Goal: Information Seeking & Learning: Learn about a topic

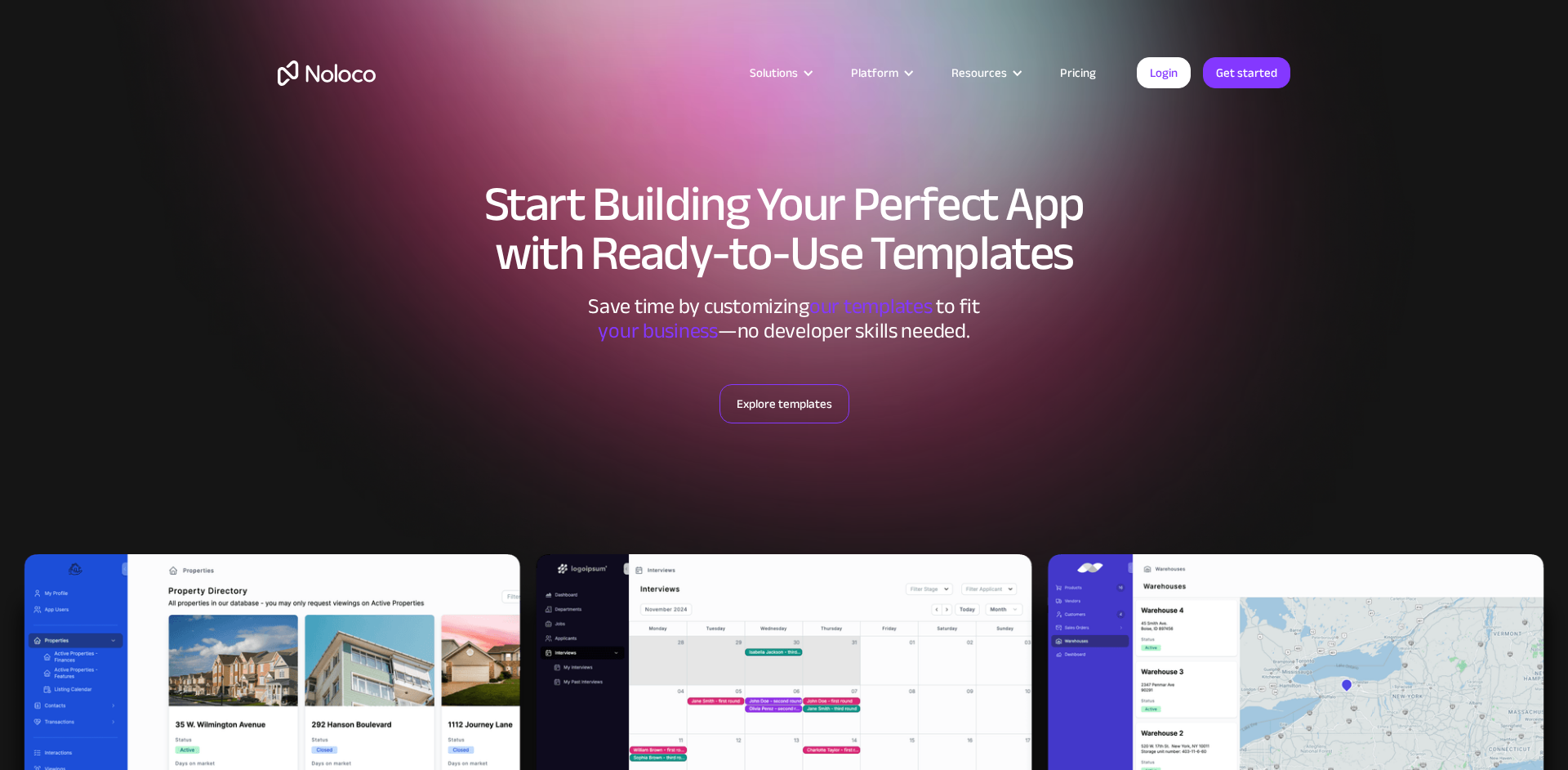
click at [784, 407] on link "Explore templates" at bounding box center [784, 404] width 130 height 40
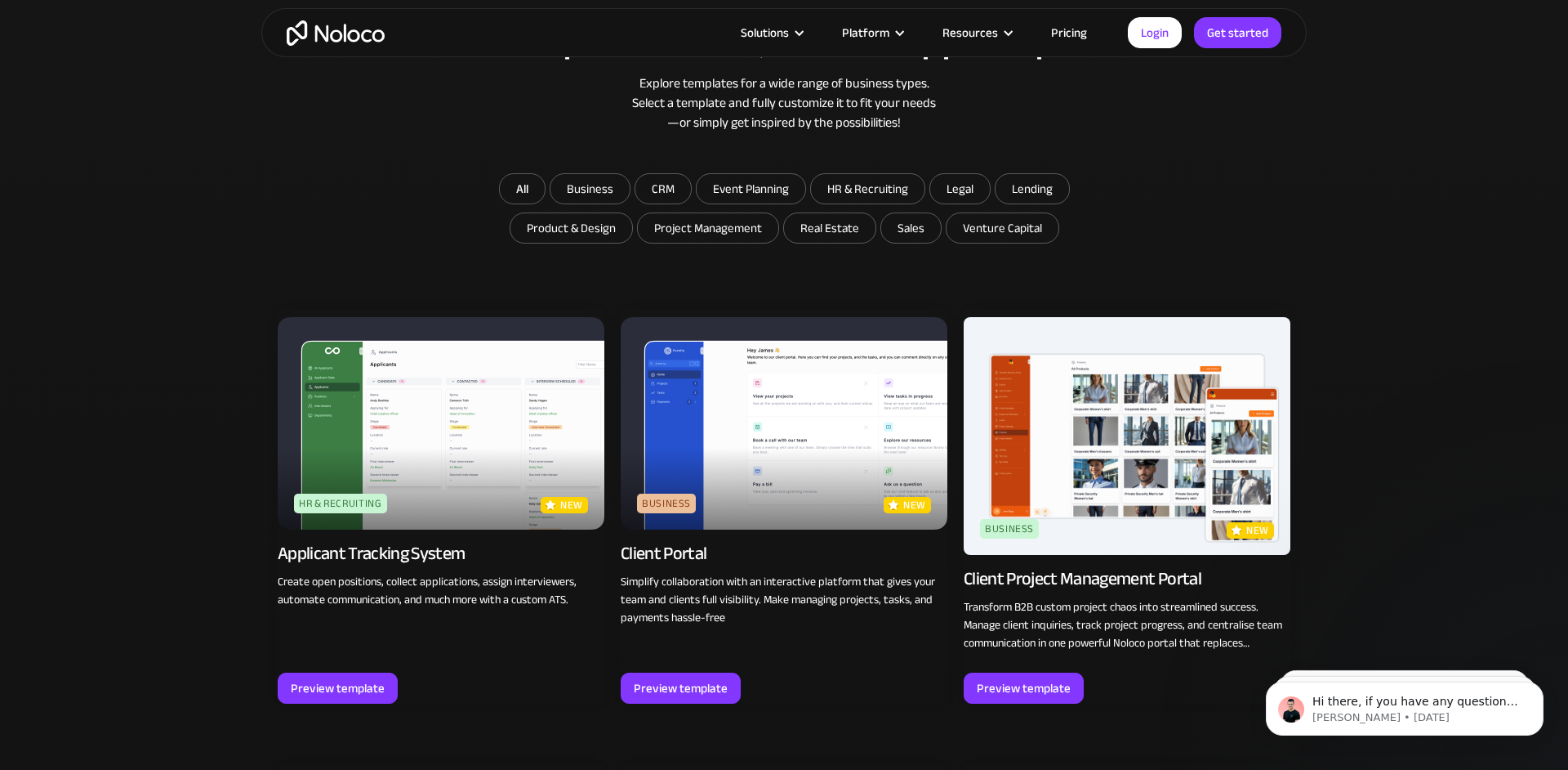
scroll to position [973, 0]
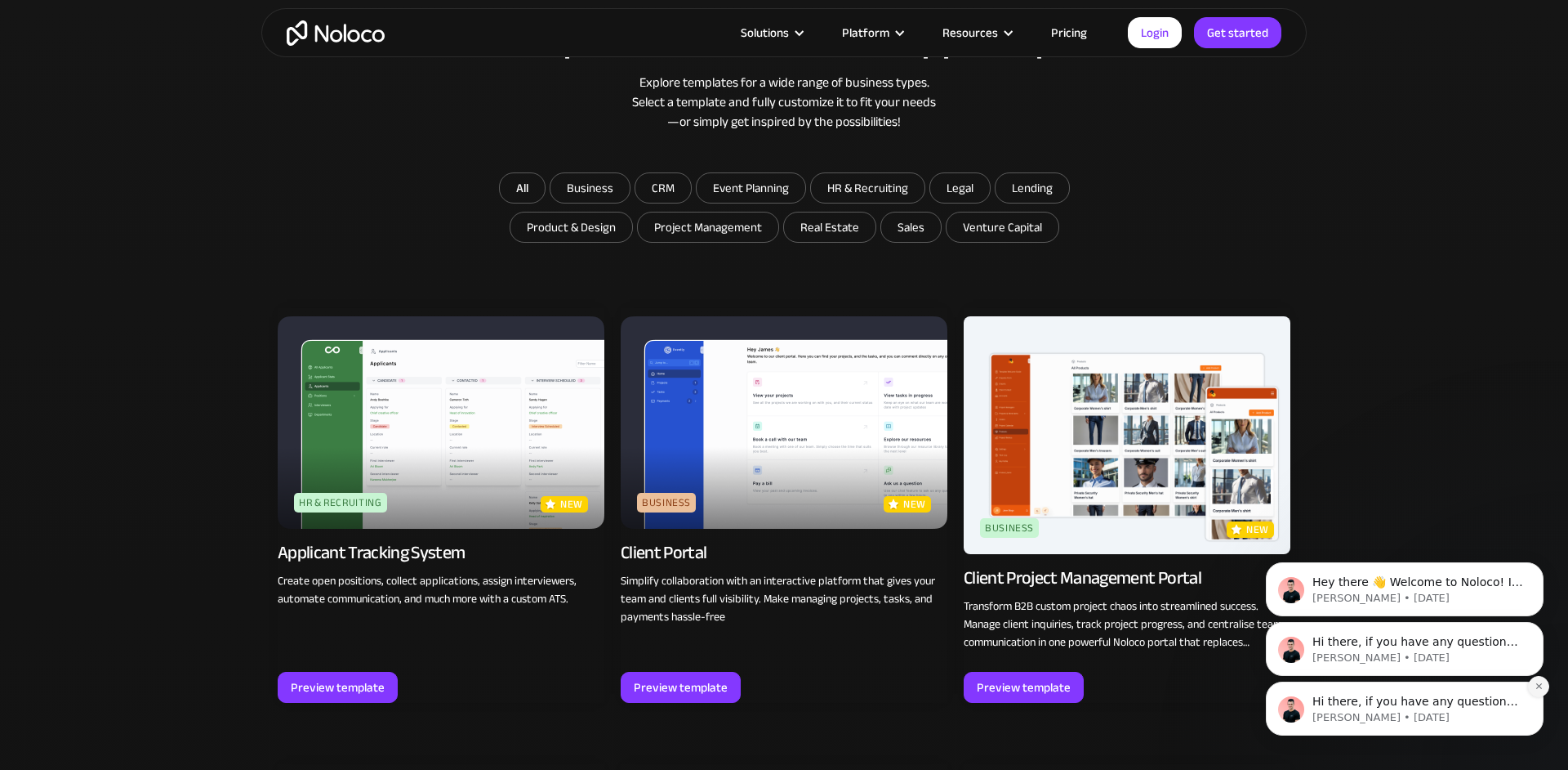
click at [1540, 686] on icon "Dismiss notification" at bounding box center [1539, 686] width 9 height 9
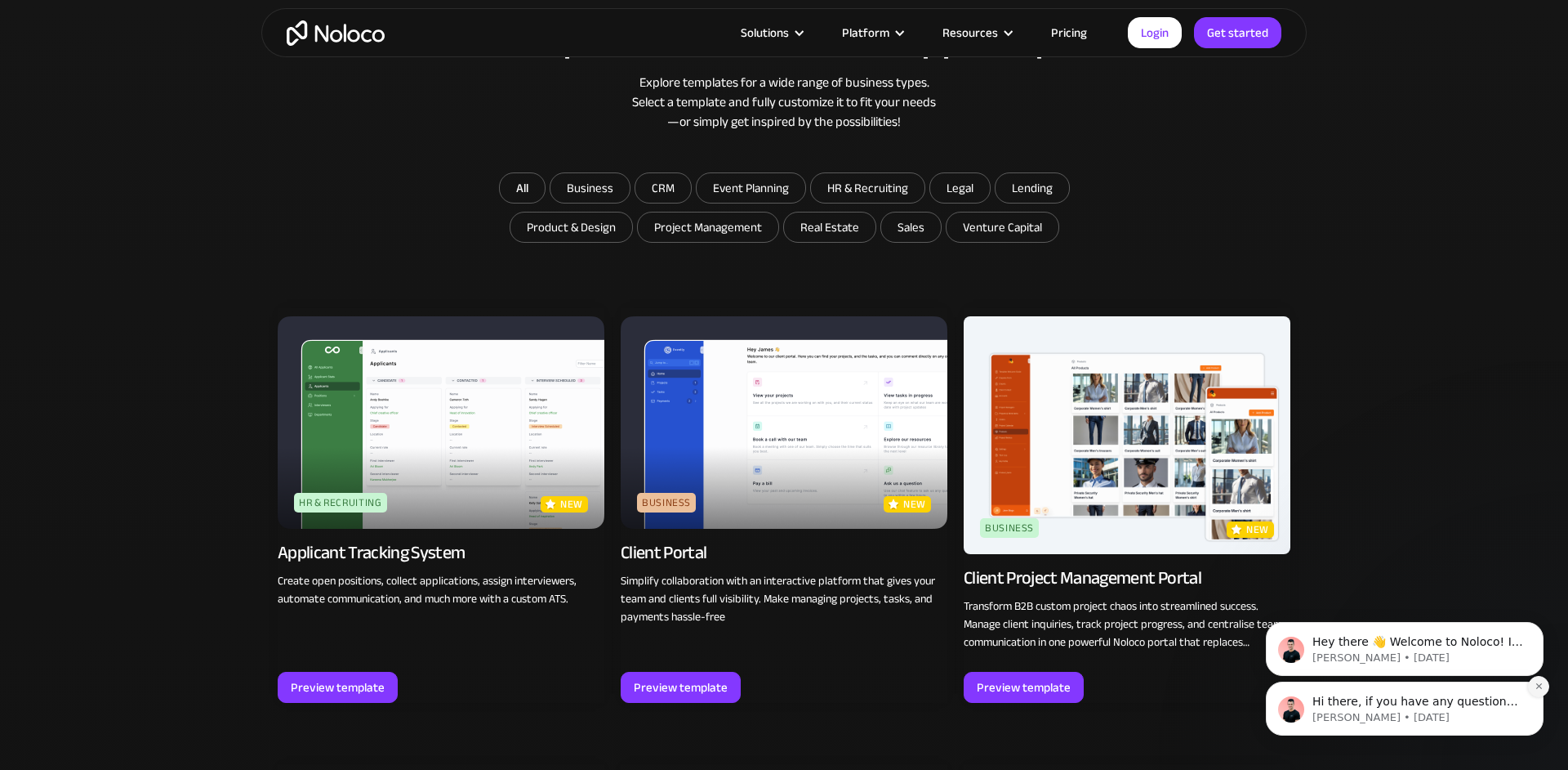
click at [1534, 688] on icon "Dismiss notification" at bounding box center [1539, 686] width 9 height 9
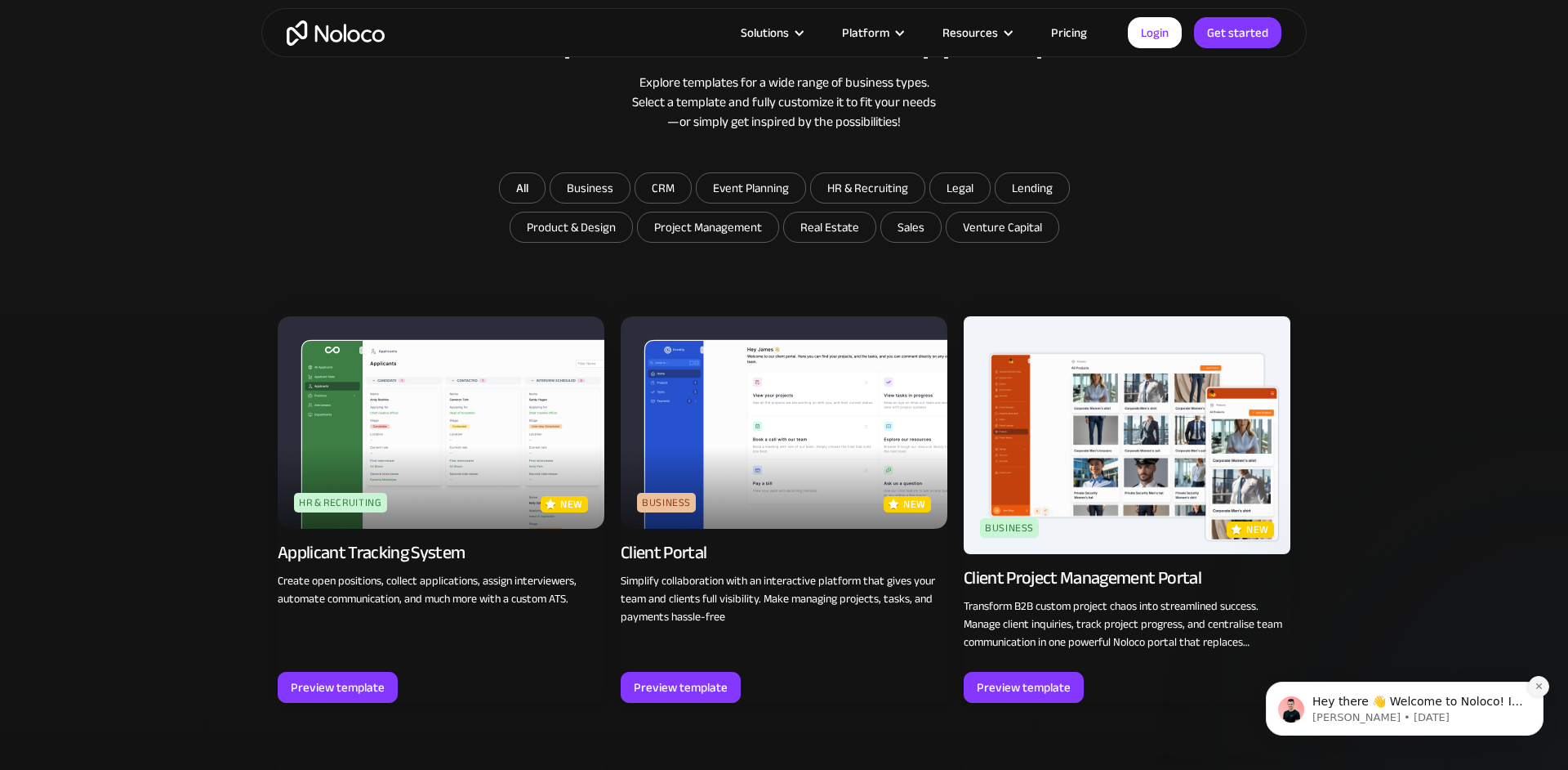
click at [1535, 682] on icon "Dismiss notification" at bounding box center [1539, 686] width 9 height 9
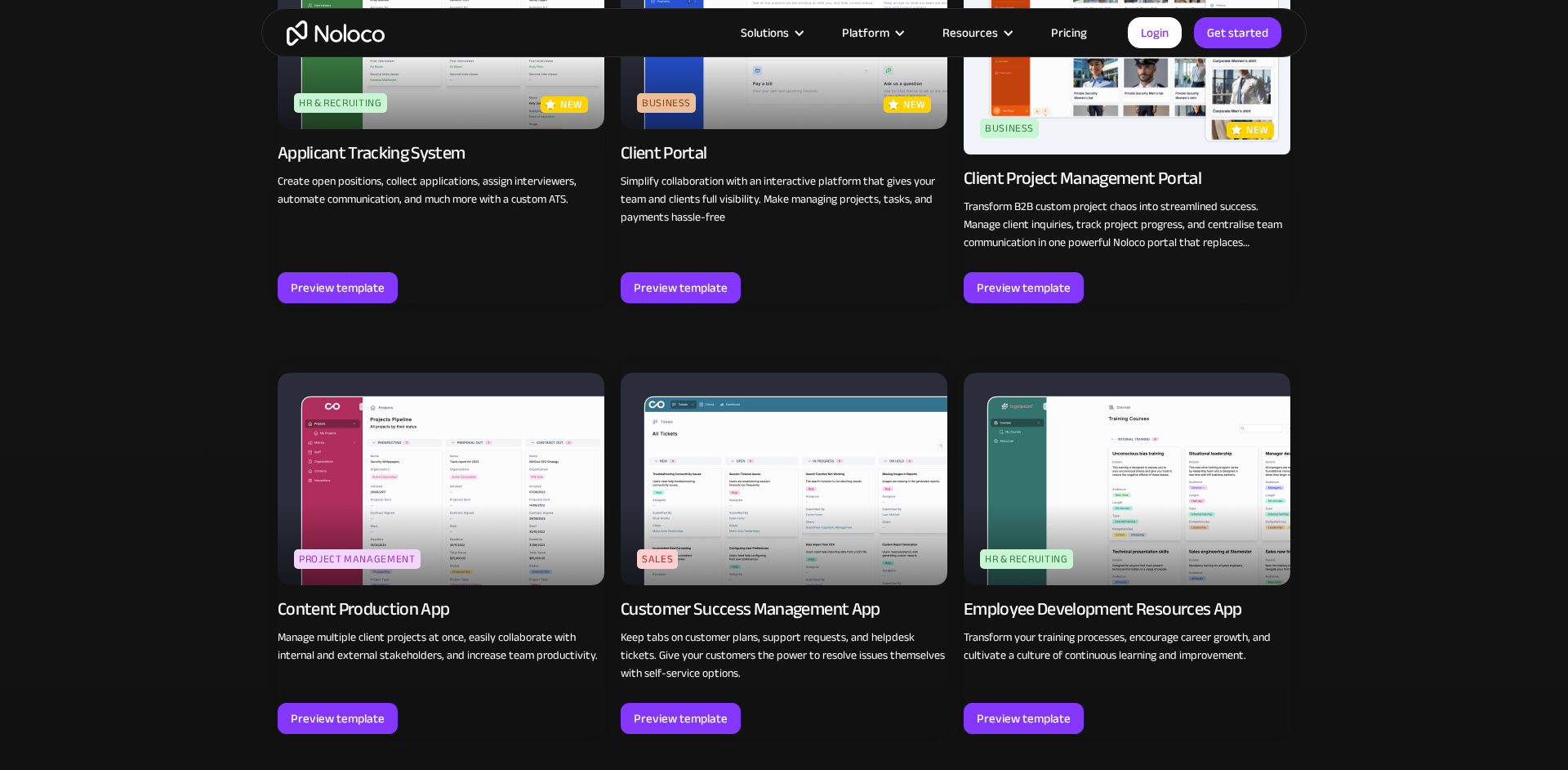
scroll to position [1375, 0]
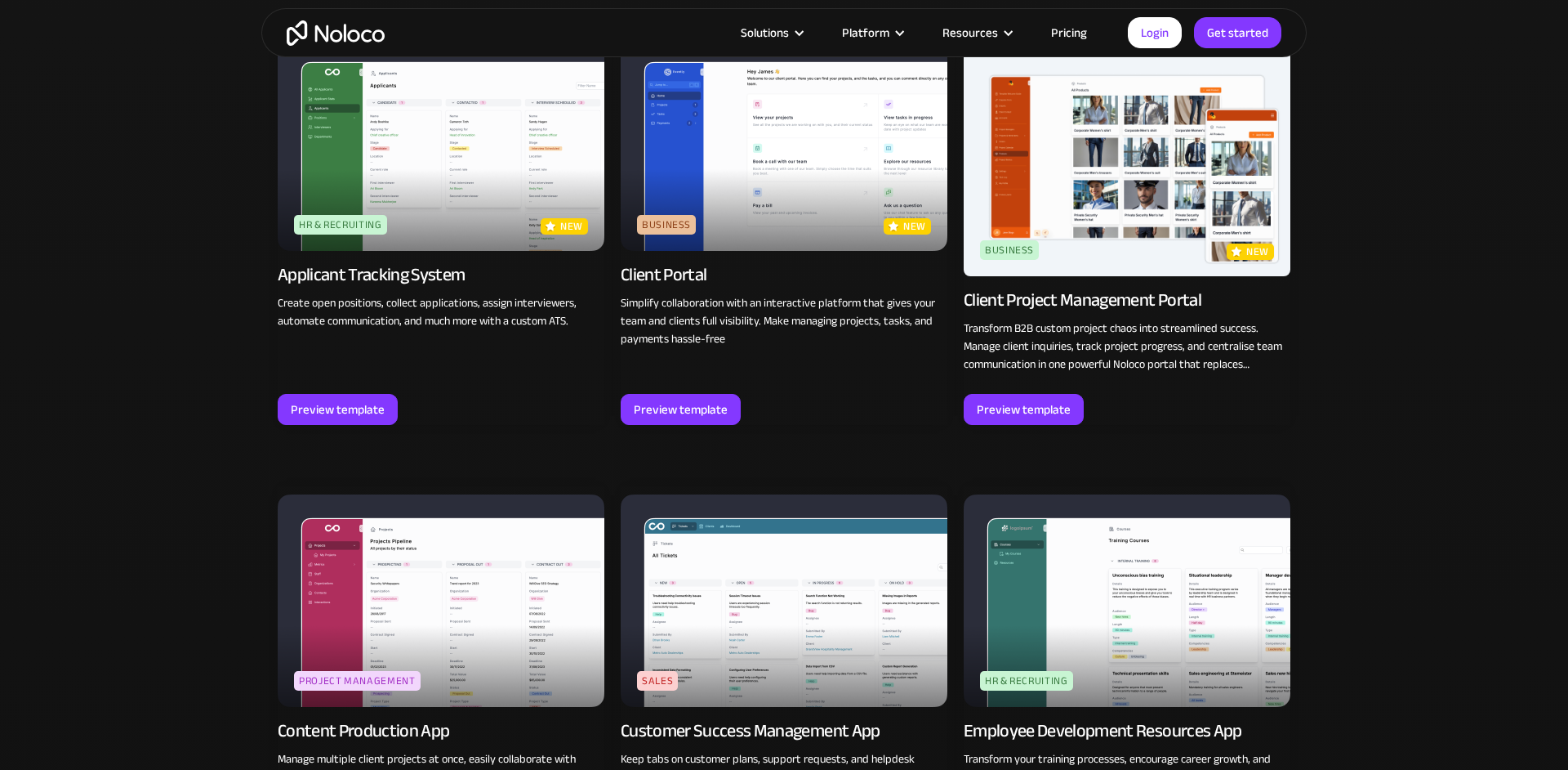
scroll to position [1250, 0]
click at [1017, 410] on div "Preview template" at bounding box center [1023, 410] width 94 height 22
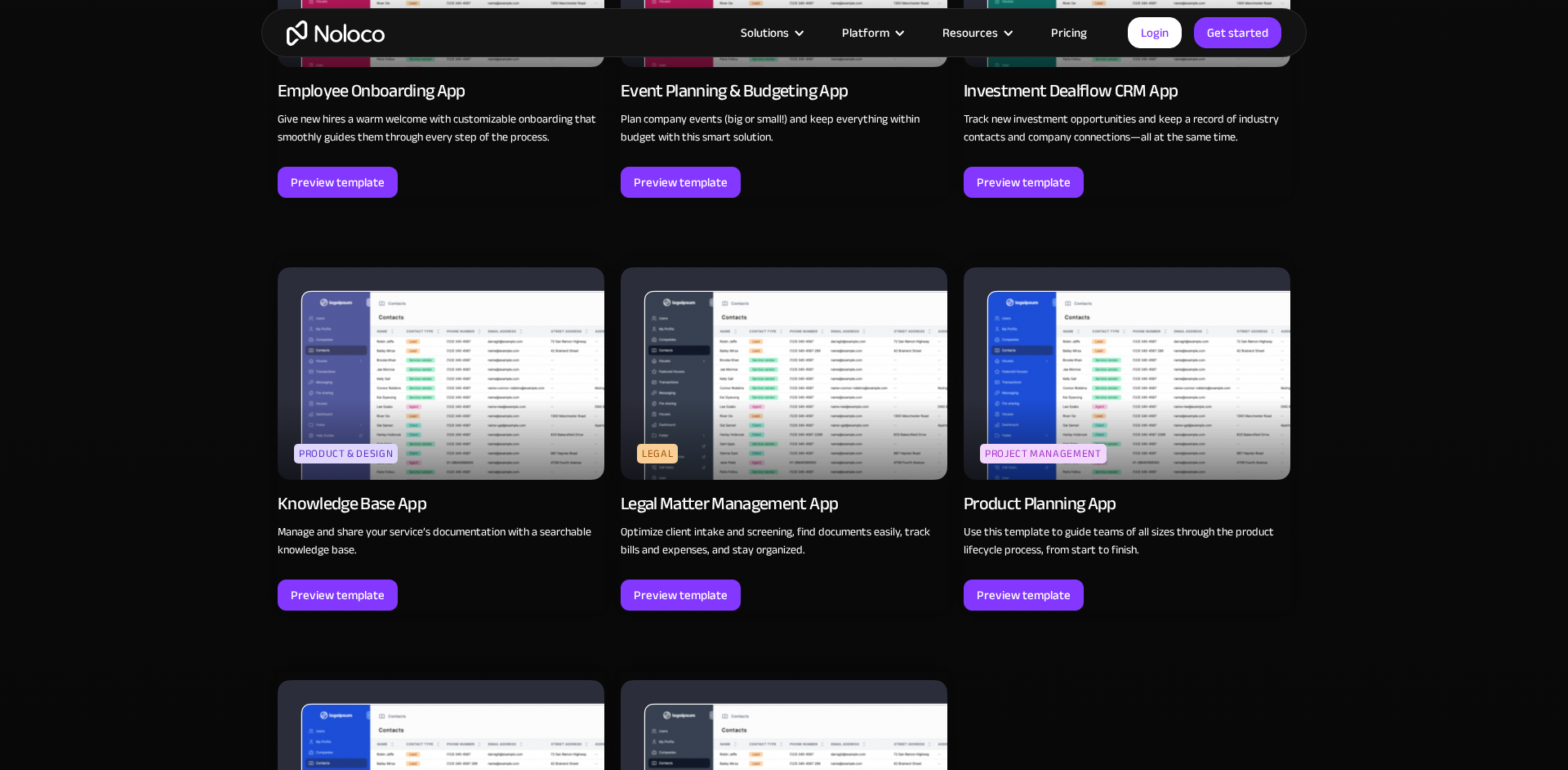
scroll to position [4102, 0]
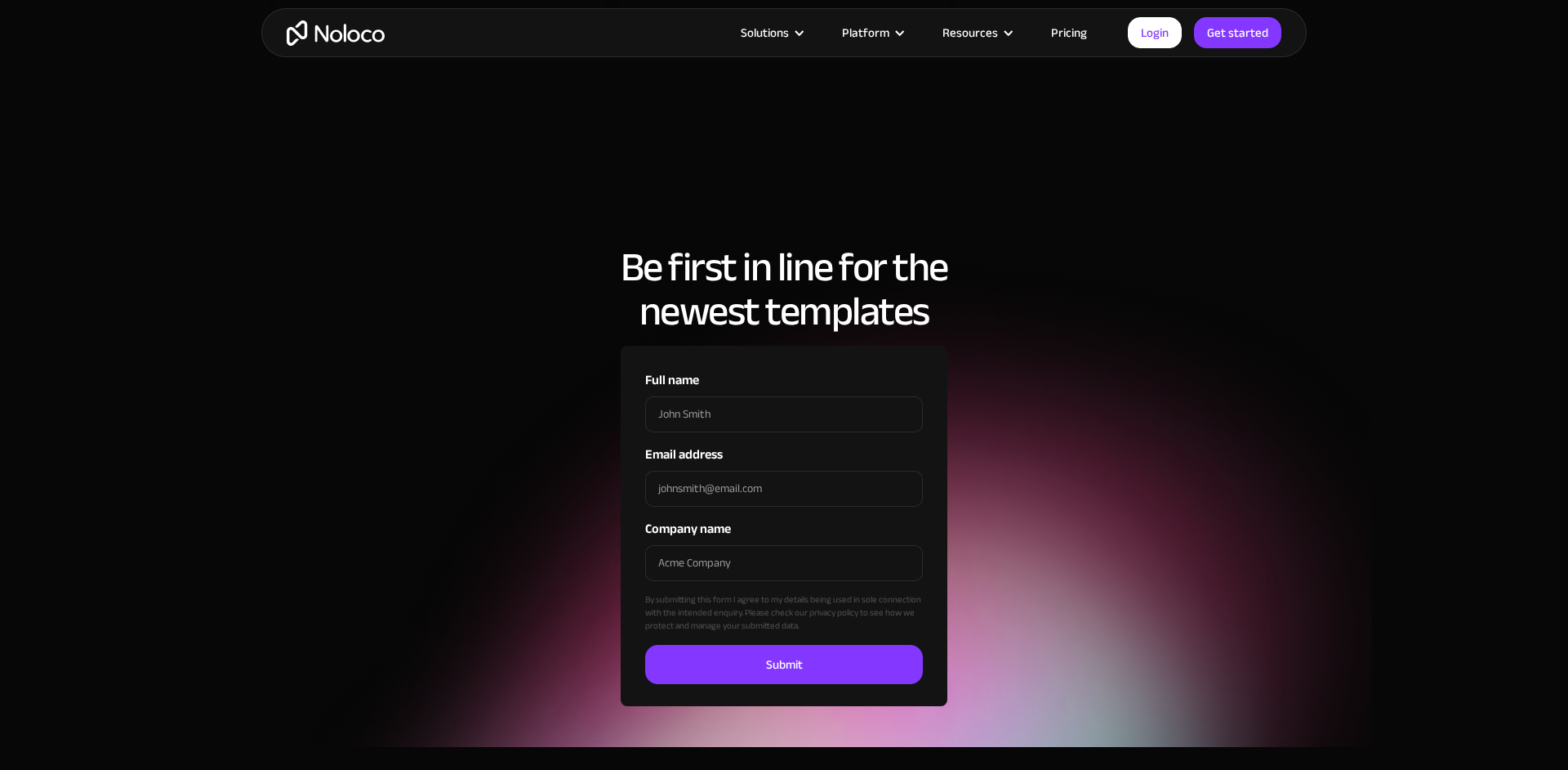
drag, startPoint x: 995, startPoint y: 509, endPoint x: 1205, endPoint y: 770, distance: 335.0
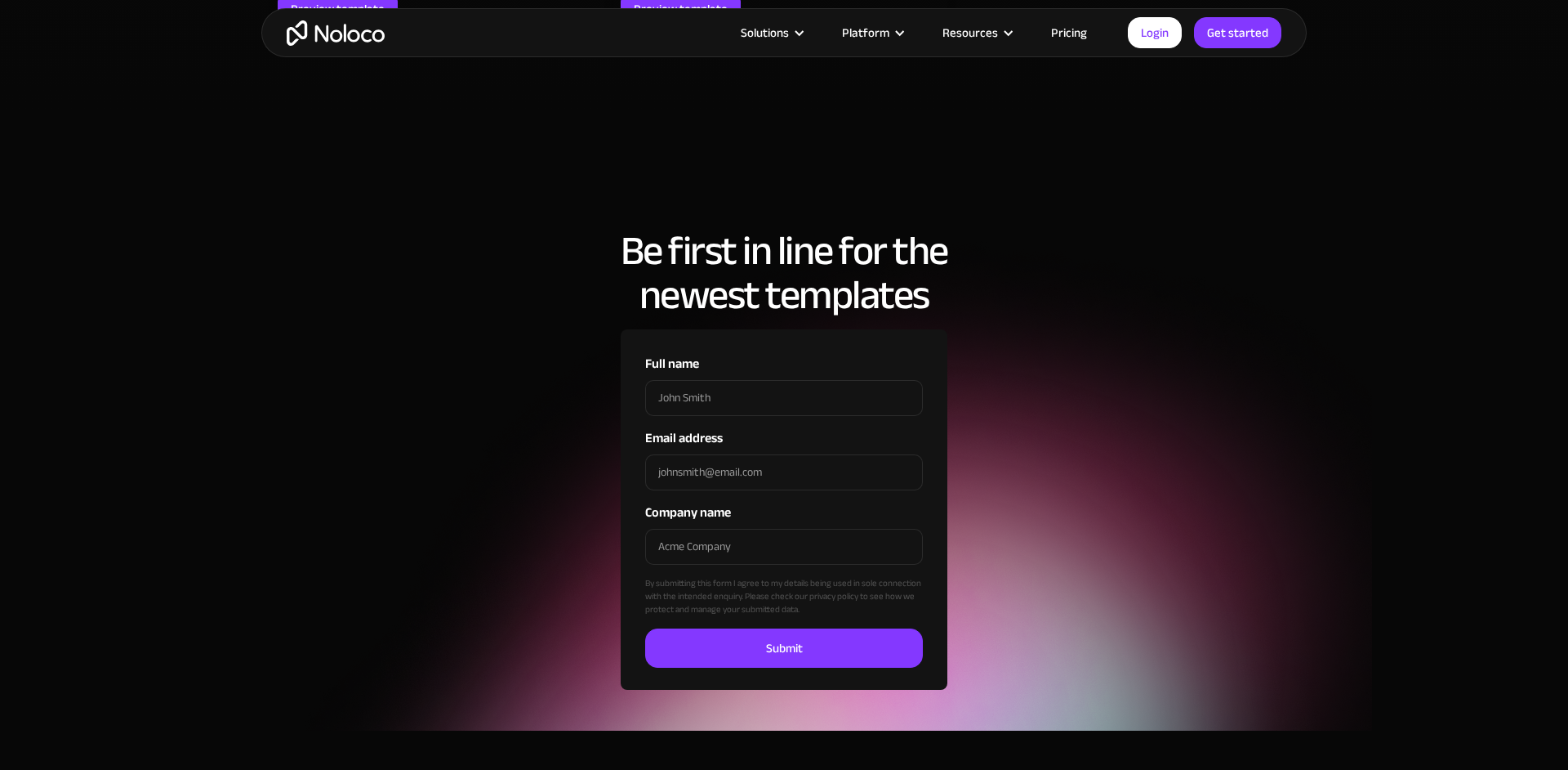
click at [1104, 370] on div "Full name Email address Company name By submitting this form I agree to my deta…" at bounding box center [784, 509] width 1225 height 360
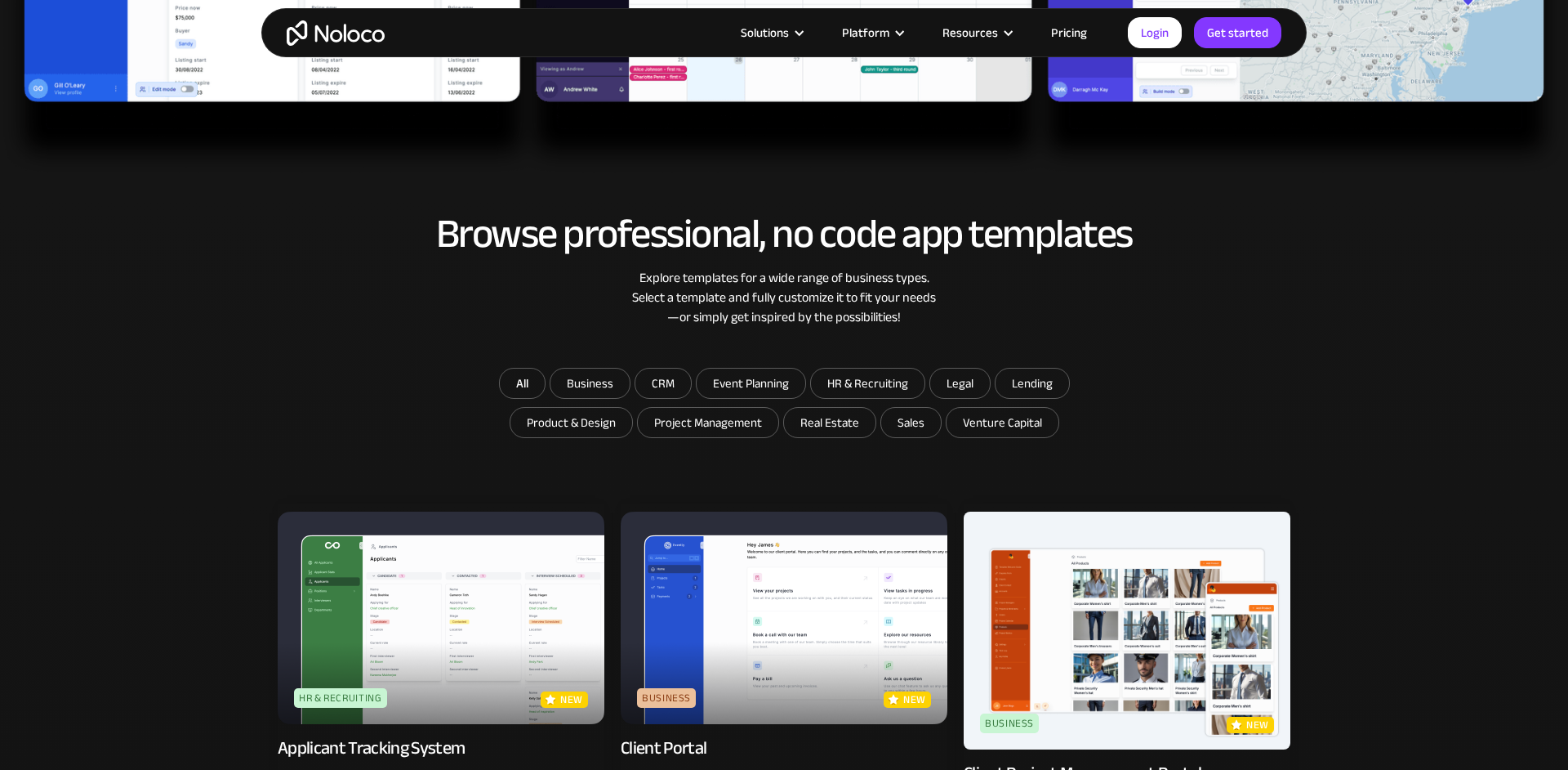
scroll to position [777, 0]
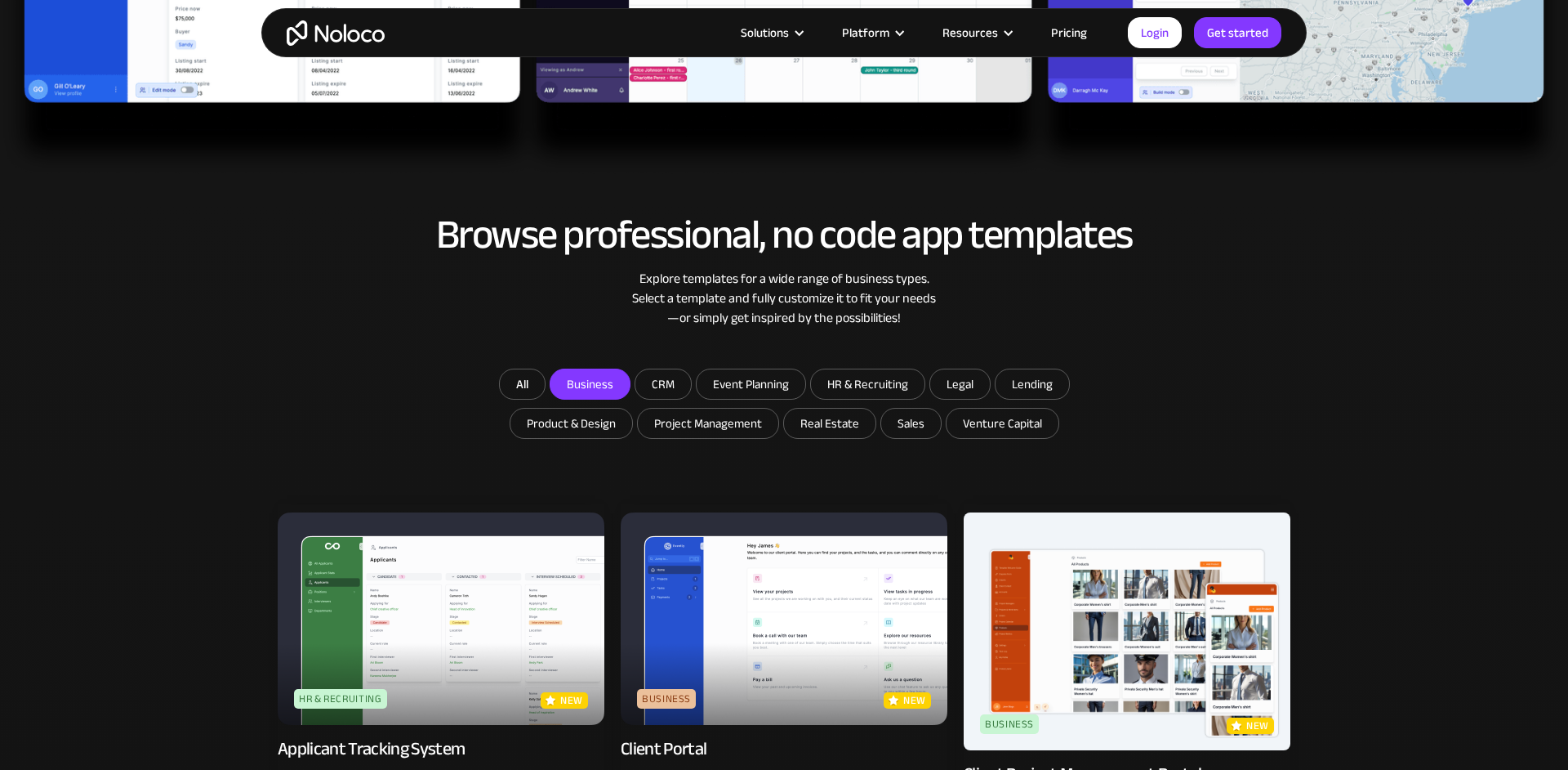
click at [603, 379] on input "Business" at bounding box center [590, 384] width 79 height 29
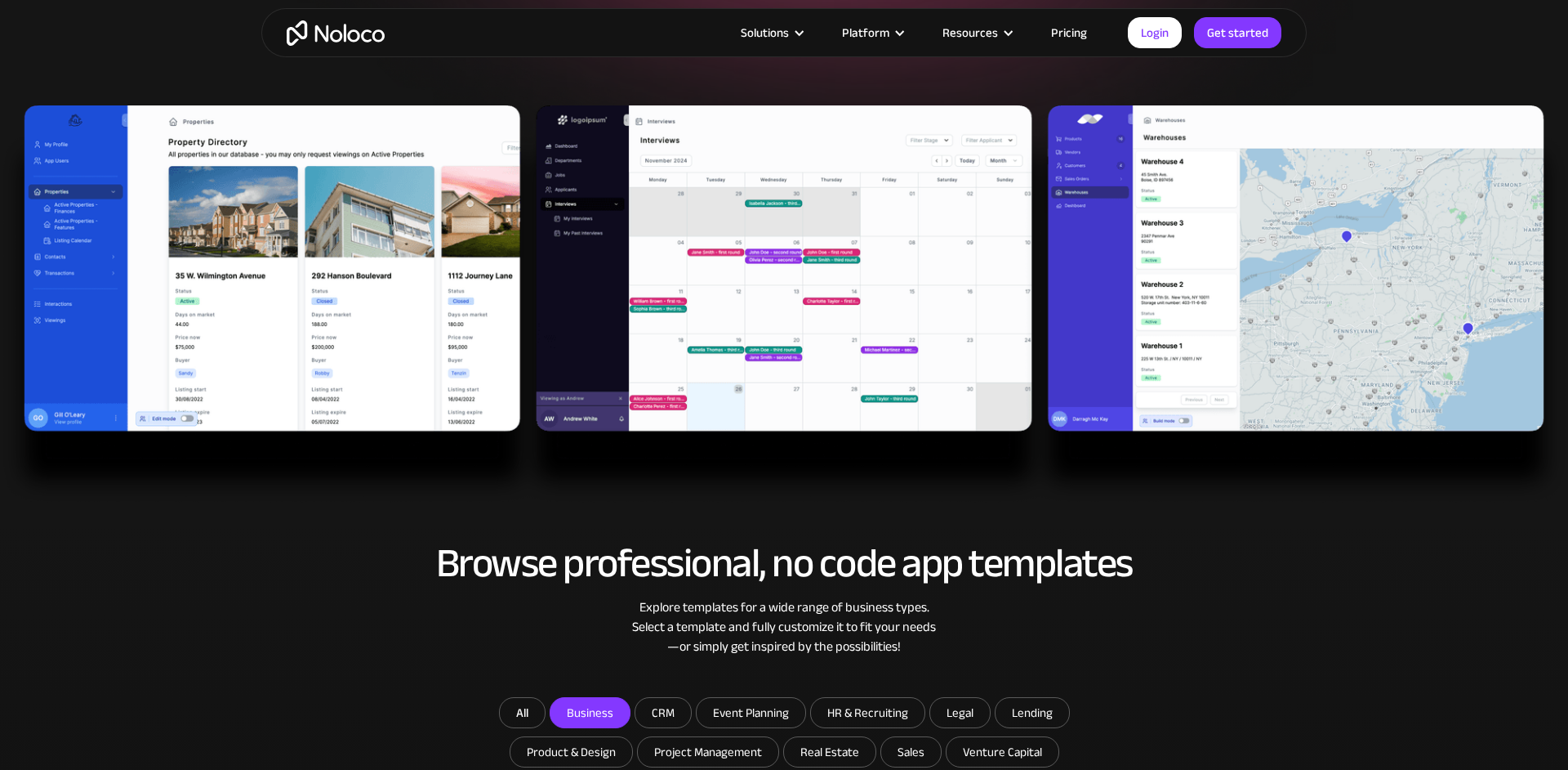
scroll to position [432, 0]
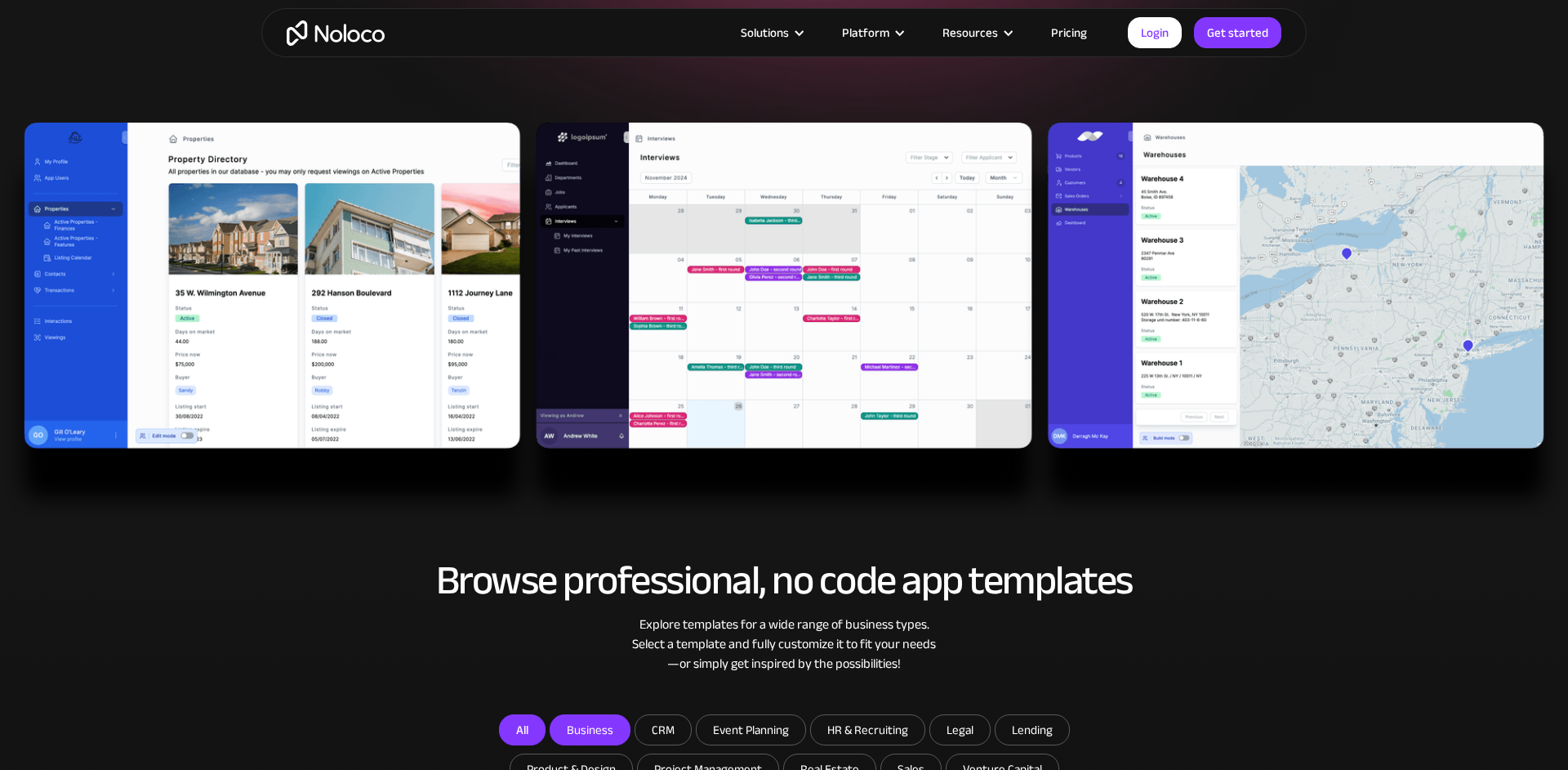
click at [520, 726] on link "All" at bounding box center [523, 730] width 46 height 31
checkbox input "false"
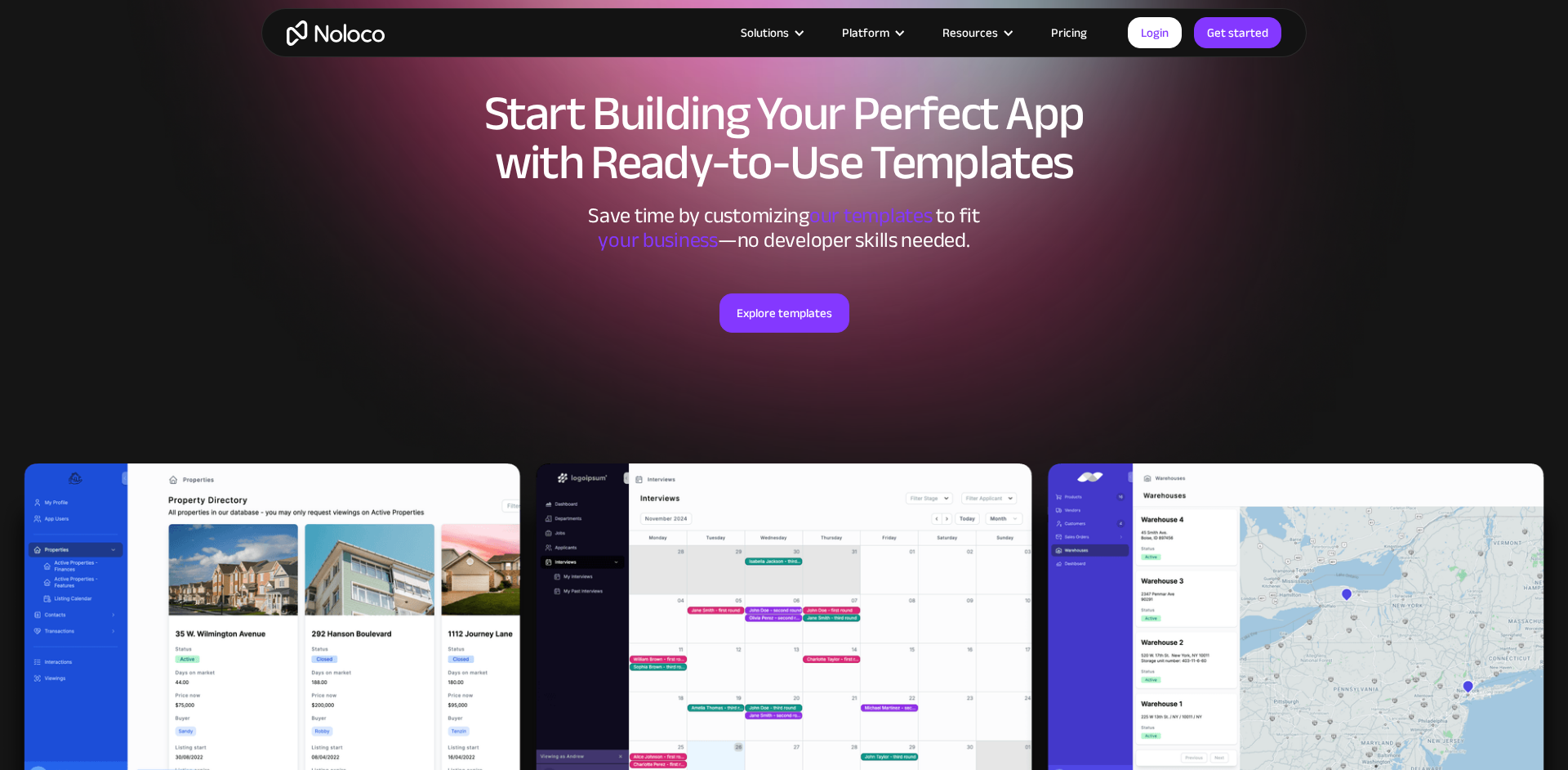
scroll to position [0, 0]
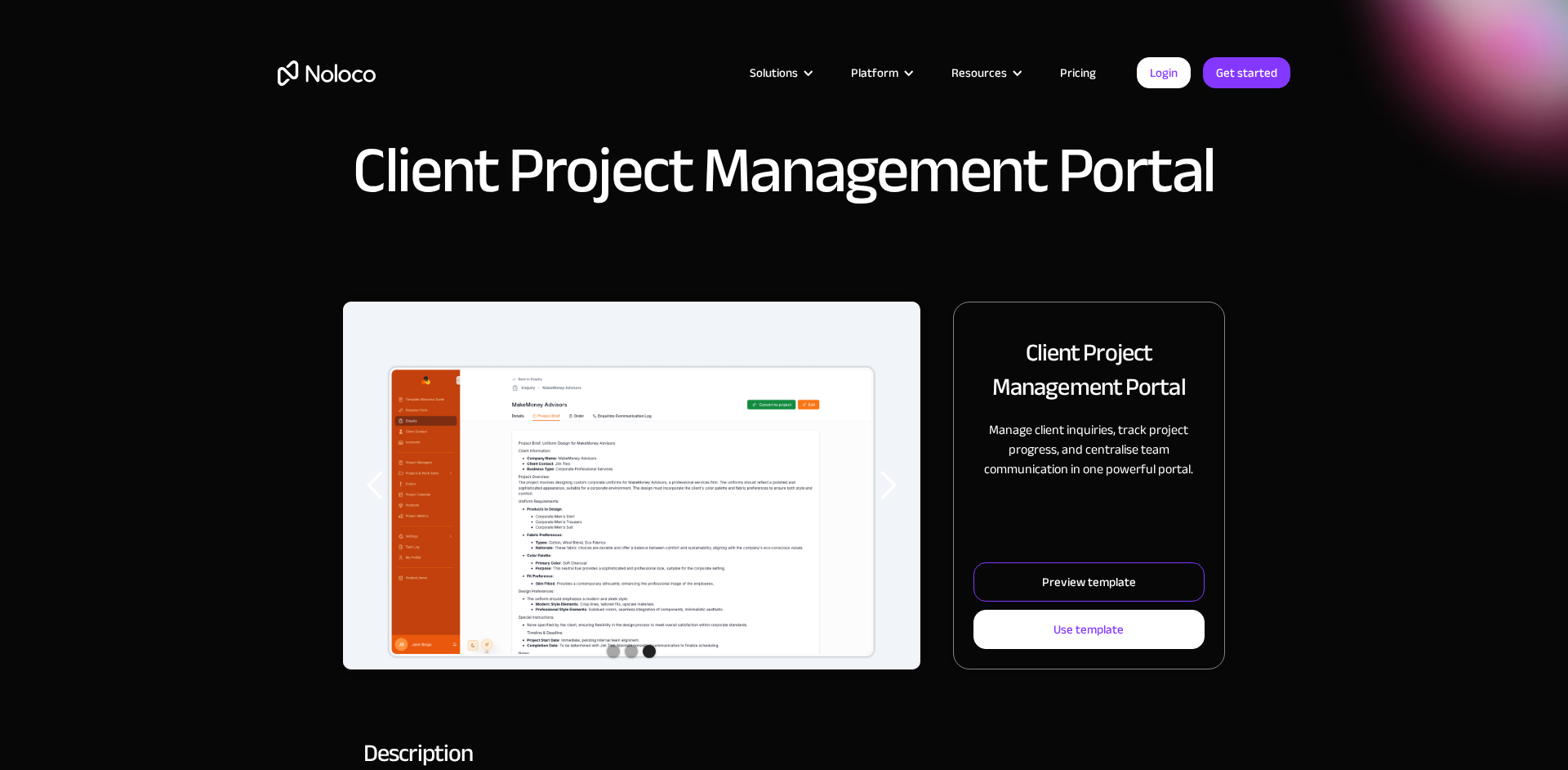
click at [1117, 585] on div "Preview template" at bounding box center [1088, 581] width 94 height 22
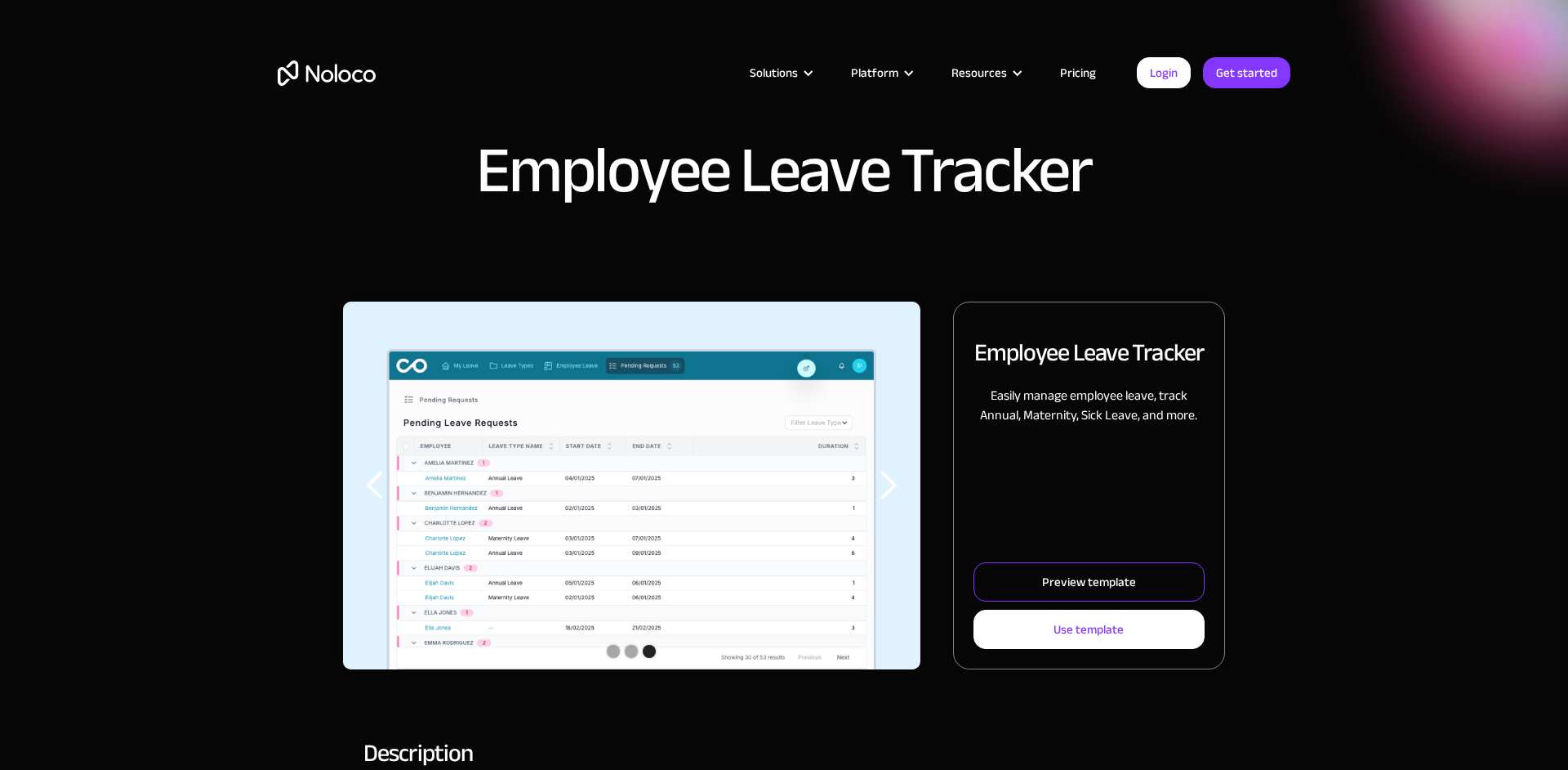
click at [1101, 587] on div "Preview template" at bounding box center [1088, 581] width 94 height 22
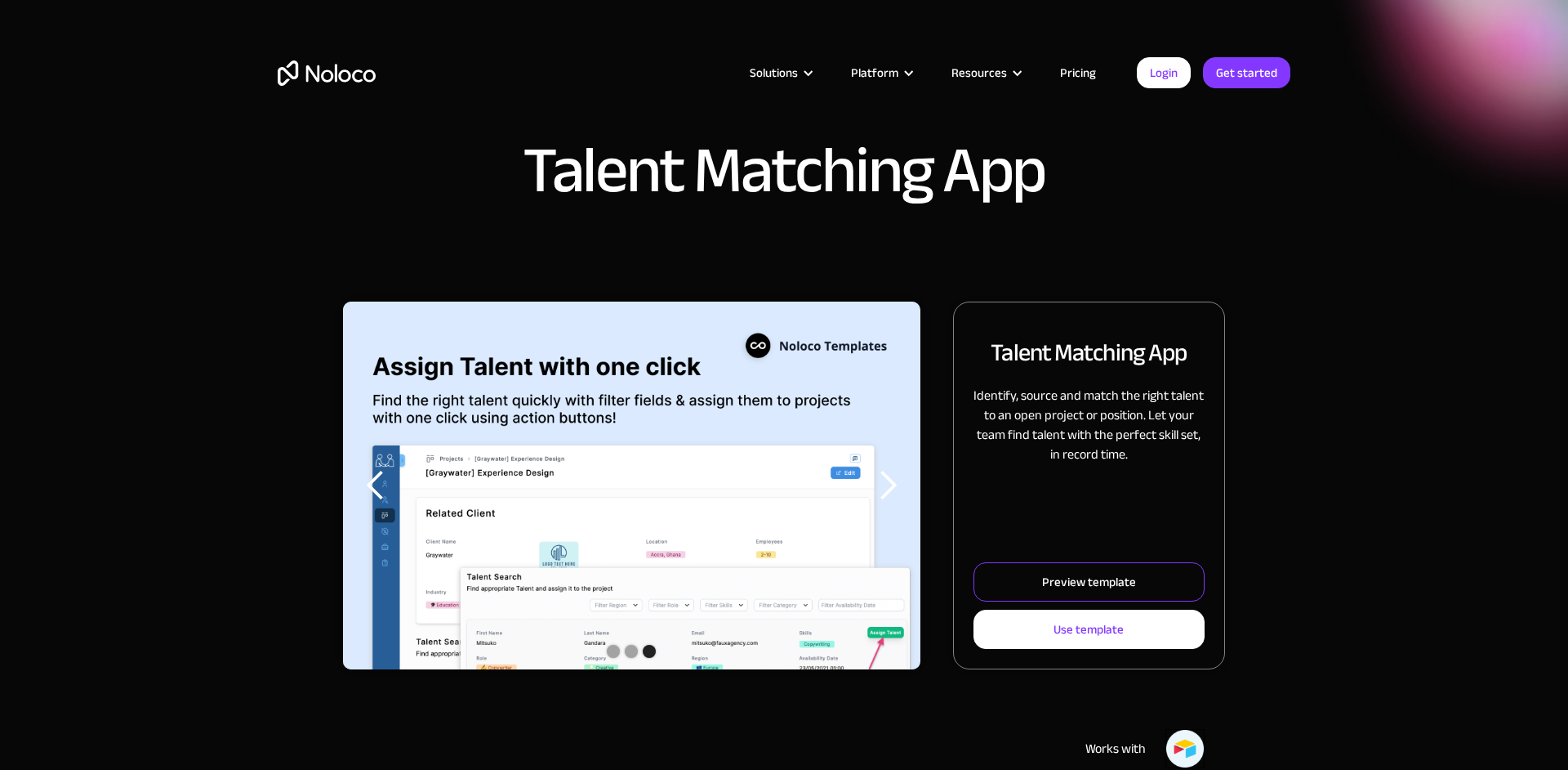
click at [1158, 584] on link "Preview template" at bounding box center [1089, 582] width 231 height 40
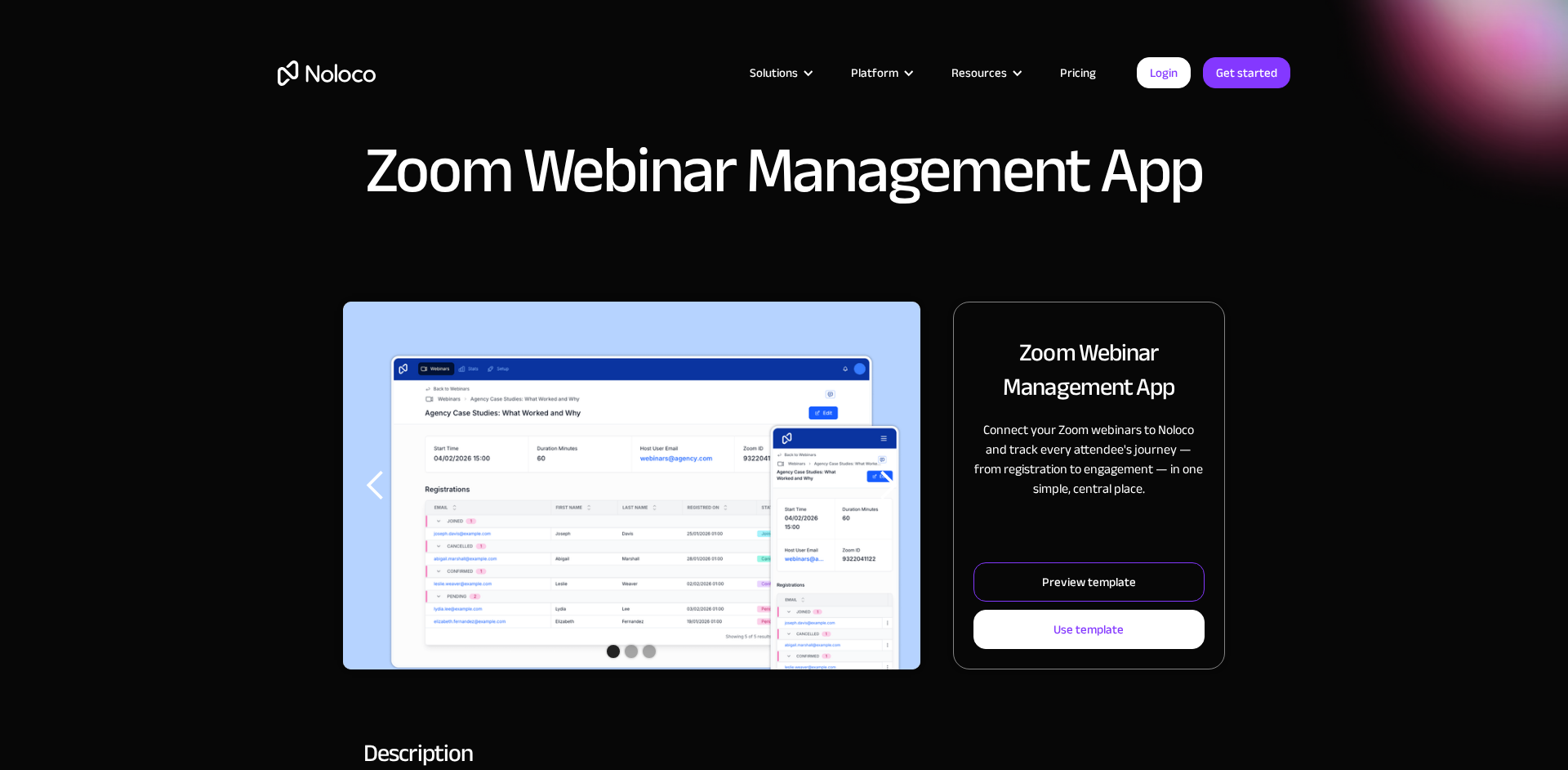
click at [1115, 582] on div "Preview template" at bounding box center [1088, 581] width 94 height 22
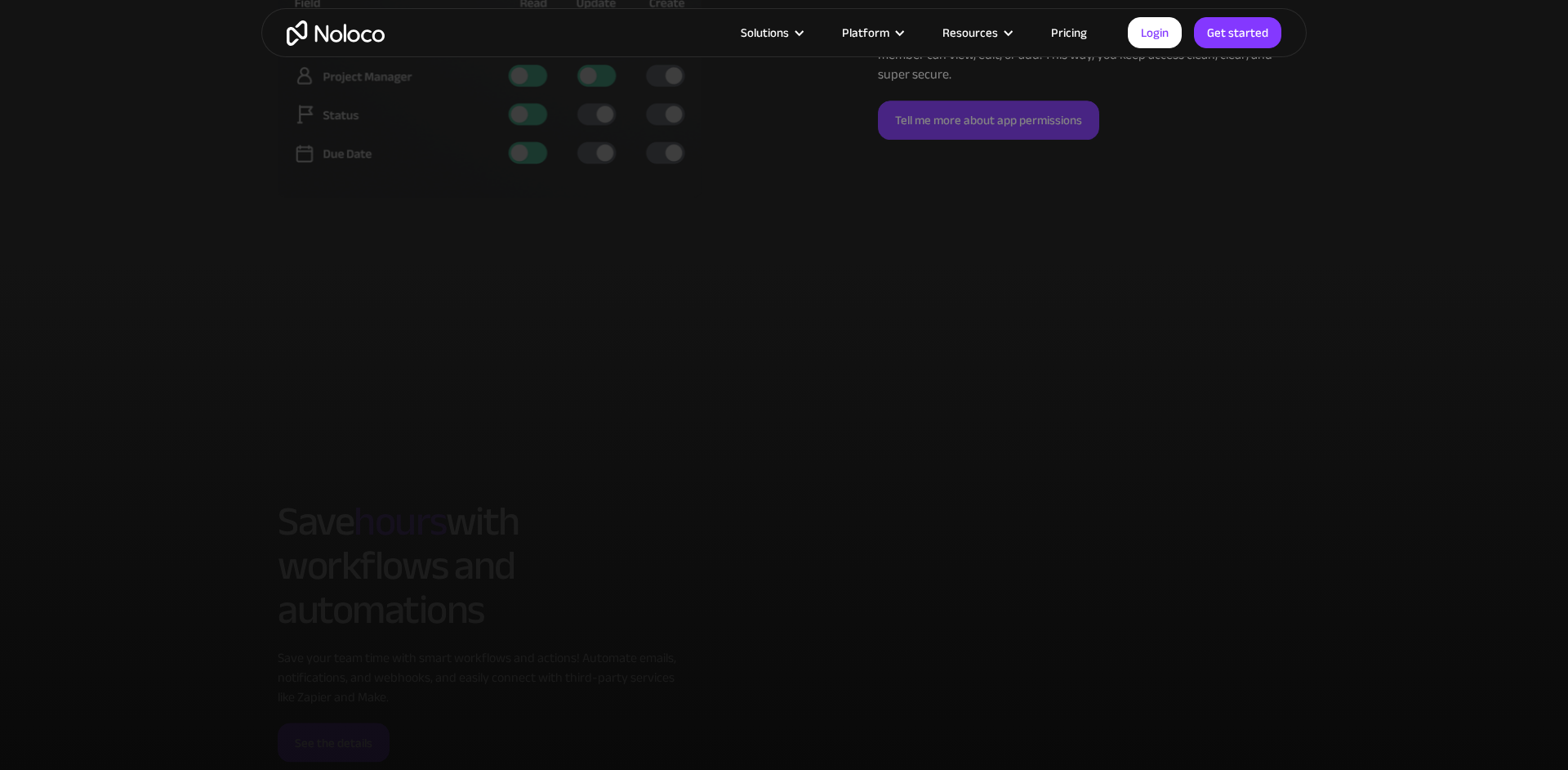
scroll to position [4571, 0]
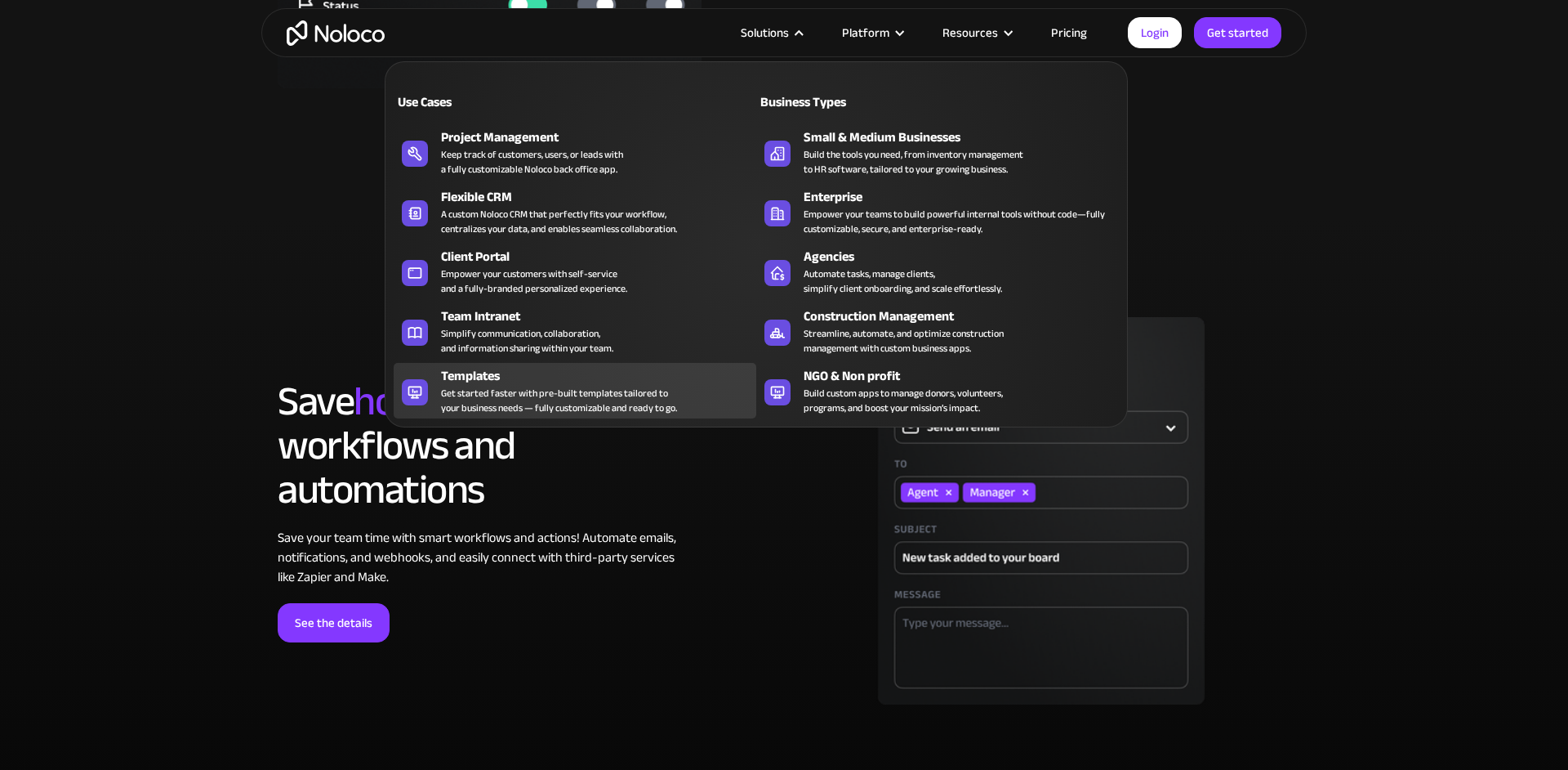
click at [524, 381] on div "Templates" at bounding box center [602, 376] width 323 height 20
